Goal: Information Seeking & Learning: Learn about a topic

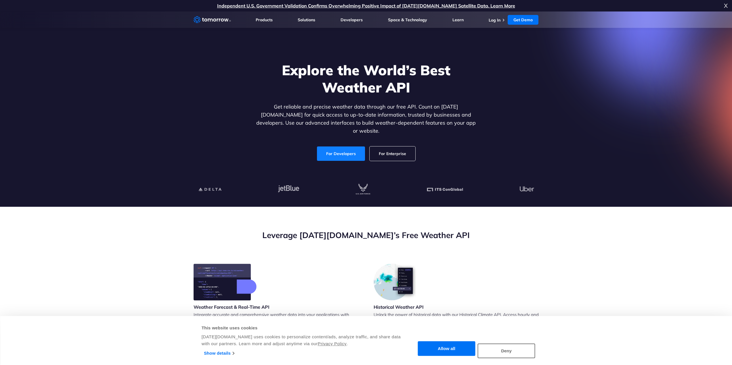
click at [351, 152] on link "For Developers" at bounding box center [341, 154] width 48 height 14
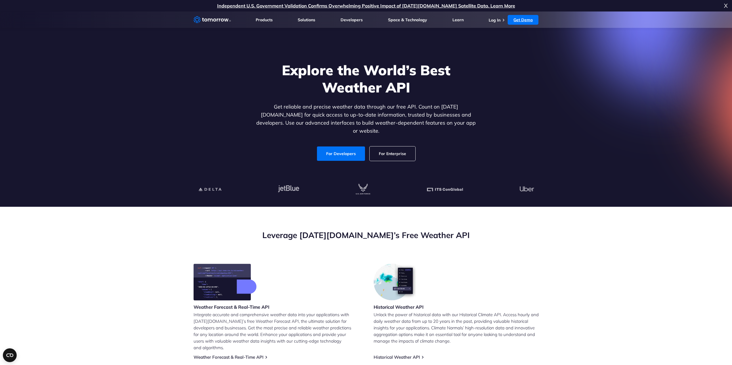
click at [527, 19] on link "Get Demo" at bounding box center [522, 20] width 31 height 10
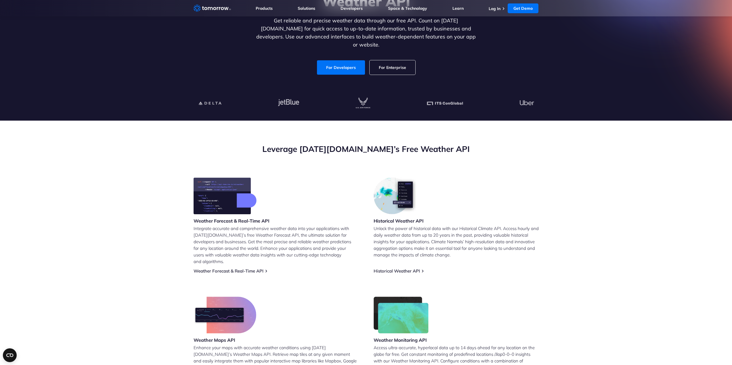
scroll to position [29, 0]
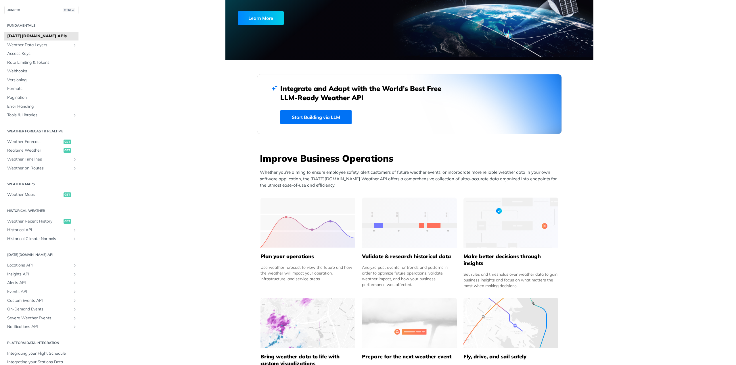
scroll to position [173, 0]
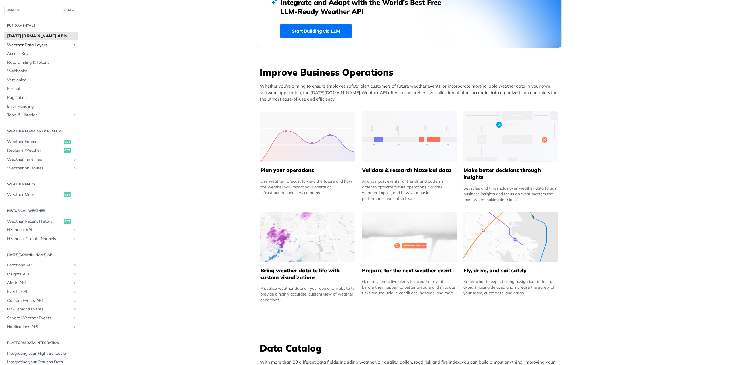
click at [40, 46] on span "Weather Data Layers" at bounding box center [39, 45] width 64 height 6
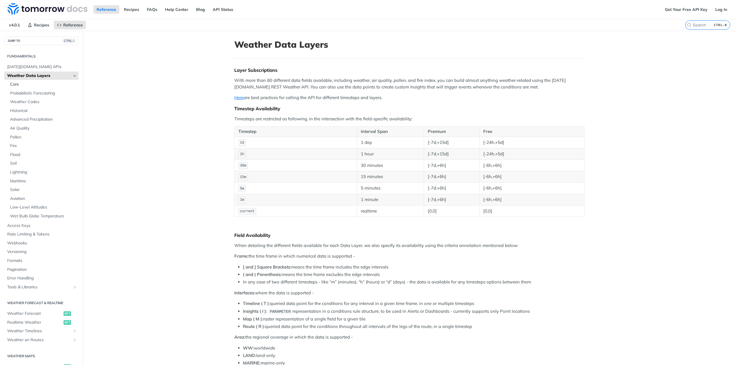
click at [31, 83] on span "Core" at bounding box center [43, 85] width 67 height 6
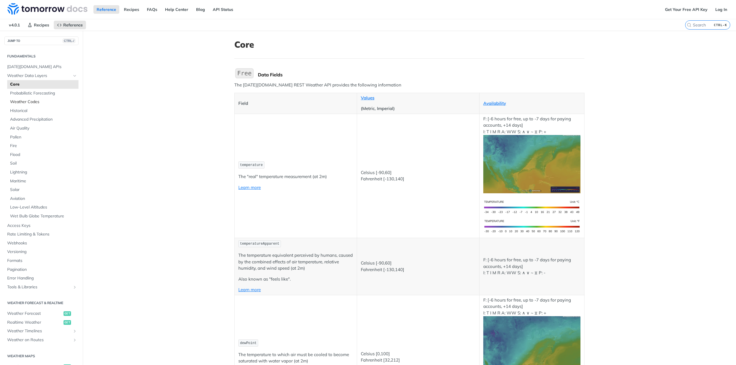
click at [30, 101] on span "Weather Codes" at bounding box center [43, 102] width 67 height 6
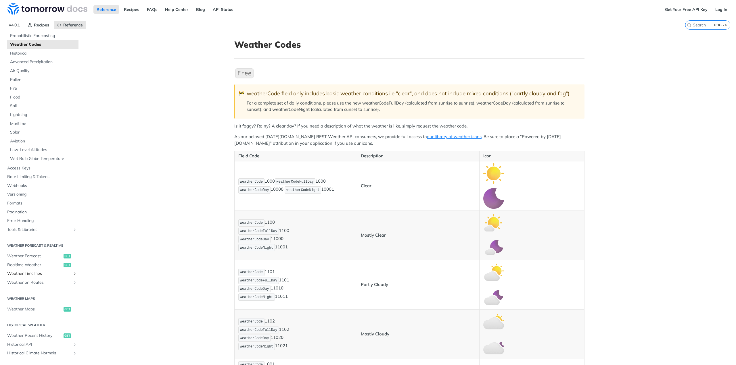
scroll to position [86, 0]
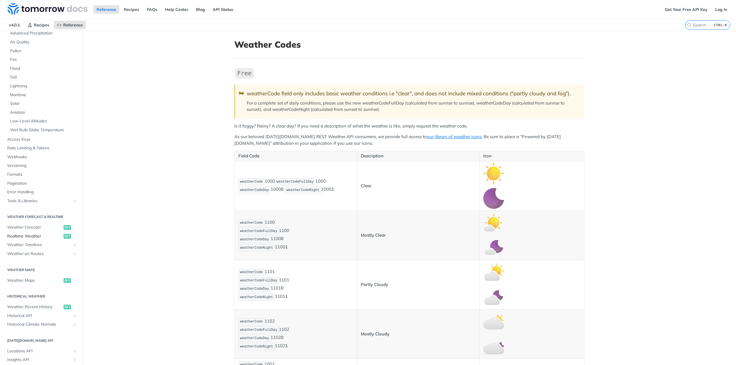
click at [51, 235] on span "Realtime Weather" at bounding box center [34, 237] width 55 height 6
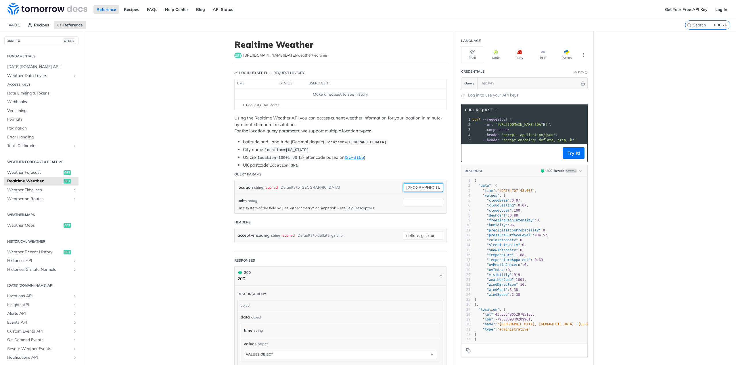
click at [424, 190] on input "[GEOGRAPHIC_DATA]" at bounding box center [423, 187] width 40 height 9
type input "carlsbad"
click at [575, 158] on button "Try It!" at bounding box center [574, 153] width 22 height 12
click at [484, 92] on section "Credentials Query Query Log in to use your API keys" at bounding box center [524, 82] width 127 height 32
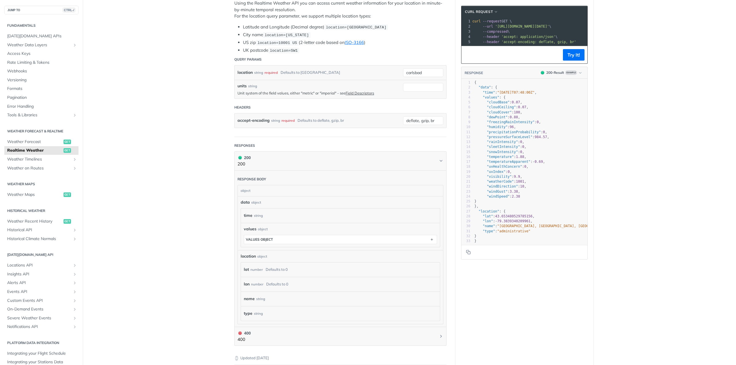
scroll to position [86, 0]
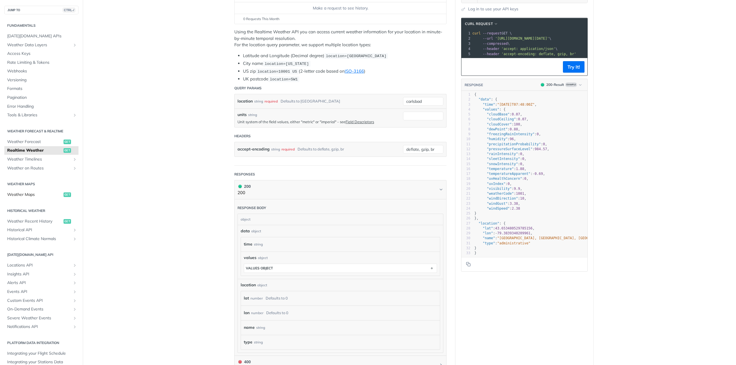
click at [35, 193] on span "Weather Maps" at bounding box center [34, 195] width 55 height 6
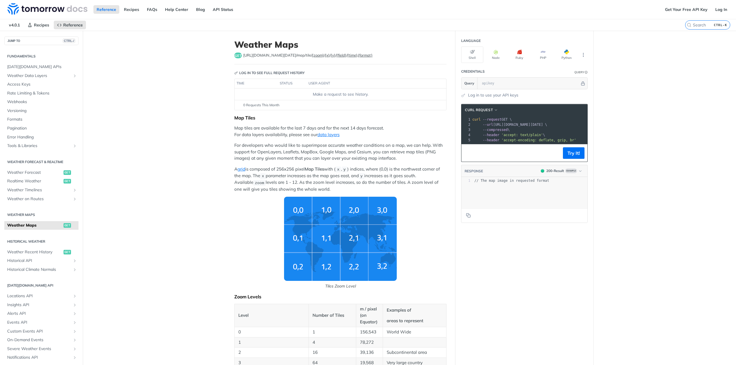
scroll to position [17, 0]
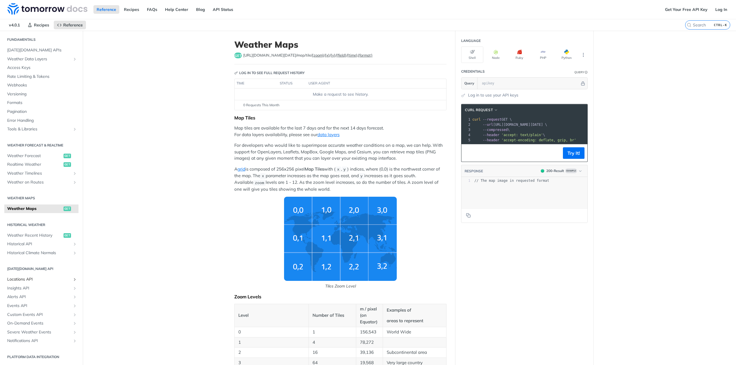
click at [28, 279] on span "Locations API" at bounding box center [39, 280] width 64 height 6
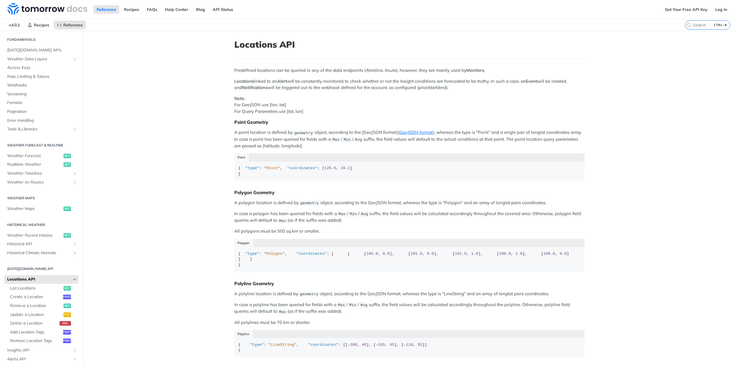
scroll to position [115, 0]
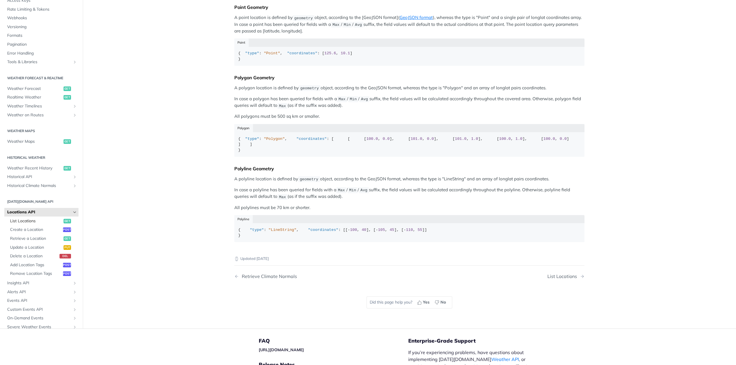
click at [37, 224] on span "List Locations" at bounding box center [36, 222] width 52 height 6
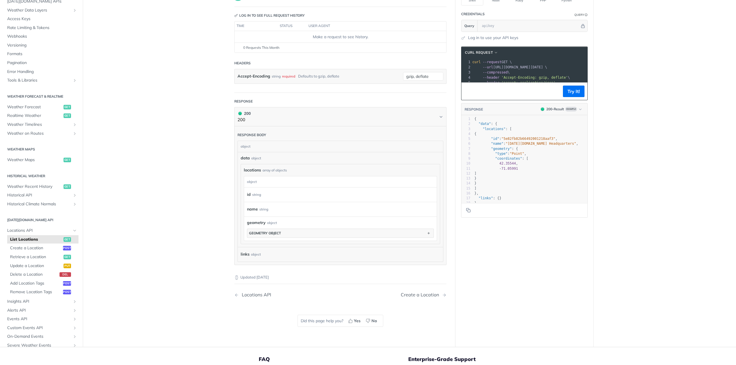
scroll to position [86, 0]
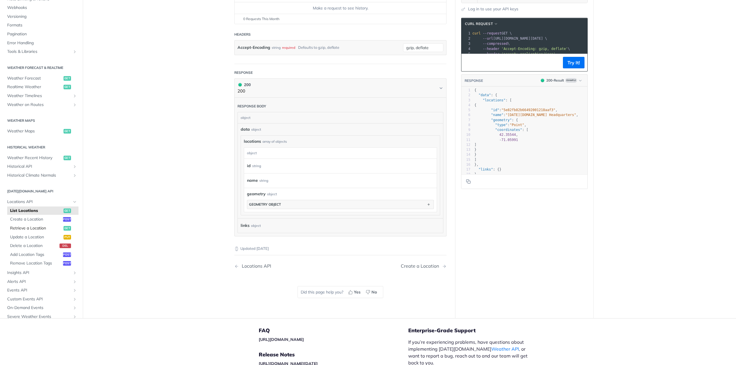
click at [39, 231] on span "Retrieve a Location" at bounding box center [36, 229] width 52 height 6
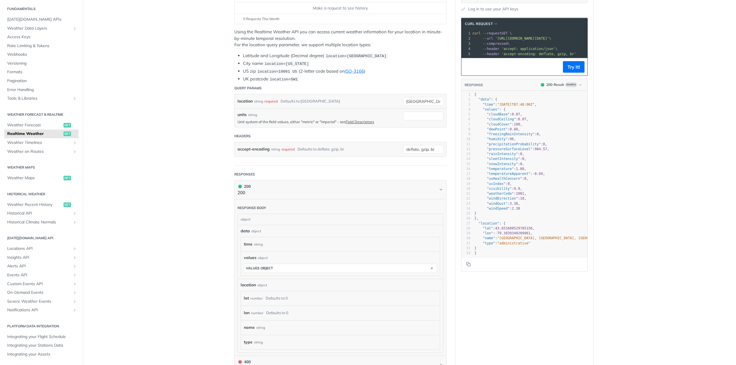
scroll to position [29, 0]
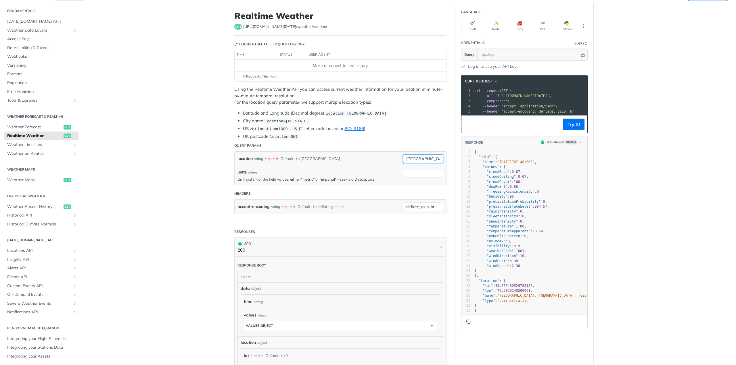
click at [418, 162] on input "[GEOGRAPHIC_DATA]" at bounding box center [423, 159] width 40 height 9
type input "carlsbad"
click at [566, 130] on button "Try It!" at bounding box center [574, 125] width 22 height 12
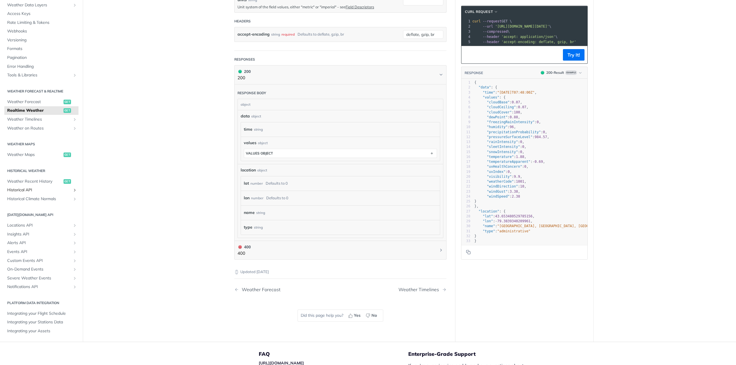
scroll to position [230, 0]
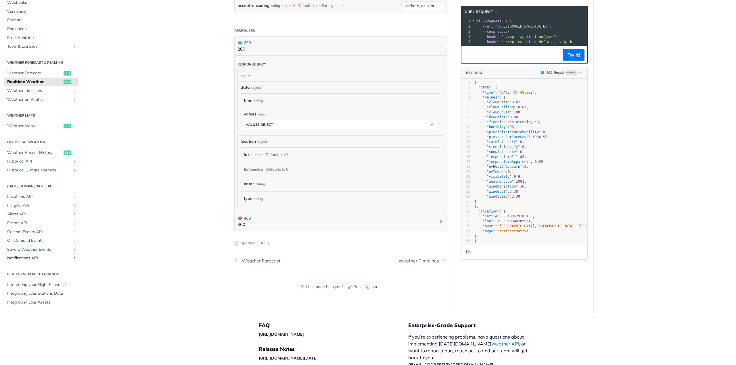
click at [37, 259] on span "Notifications API" at bounding box center [39, 259] width 64 height 6
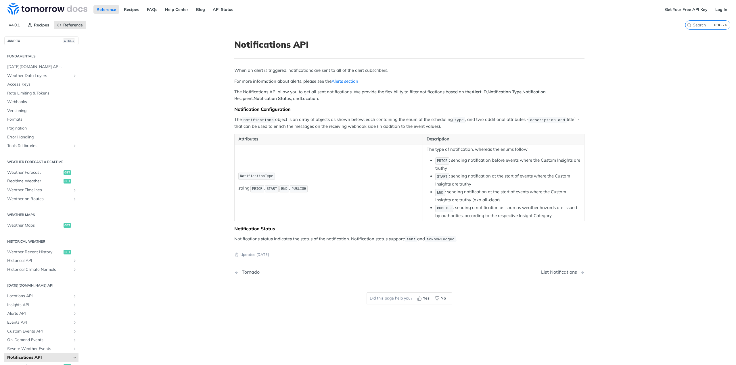
click at [43, 62] on ul "[DATE][DOMAIN_NAME] APIs Weather Data Layers Core Probabilistic Forecasting Wea…" at bounding box center [41, 106] width 74 height 88
click at [42, 64] on span "[DATE][DOMAIN_NAME] APIs" at bounding box center [42, 67] width 70 height 6
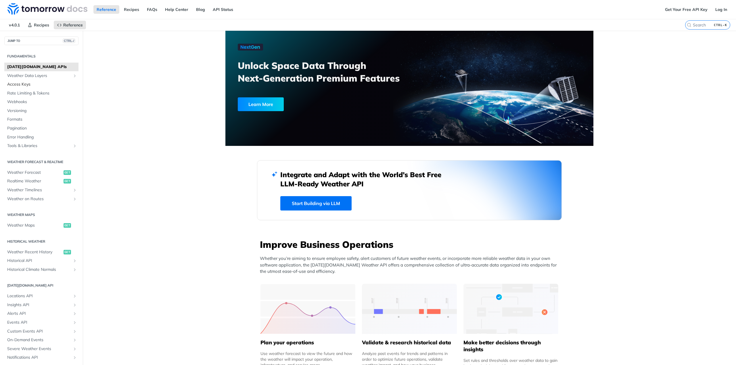
click at [46, 88] on link "Access Keys" at bounding box center [41, 84] width 74 height 9
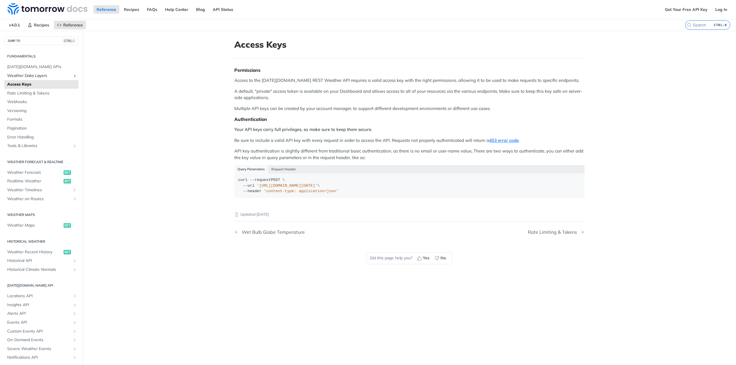
click at [39, 75] on span "Weather Data Layers" at bounding box center [39, 76] width 64 height 6
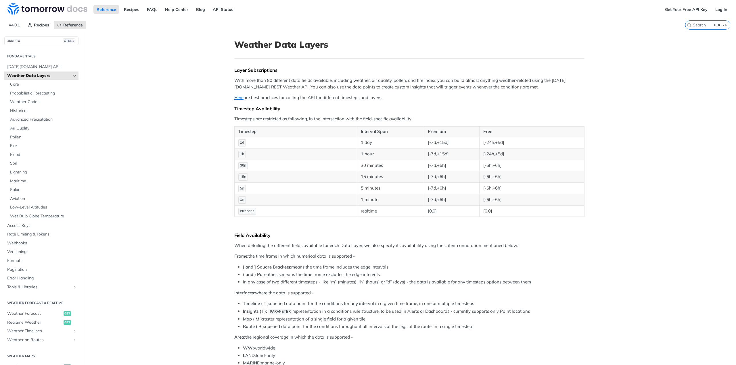
click at [39, 75] on span "Weather Data Layers" at bounding box center [39, 76] width 64 height 6
click at [40, 68] on span "[DATE][DOMAIN_NAME] APIs" at bounding box center [42, 67] width 70 height 6
